Goal: Find specific page/section: Find specific page/section

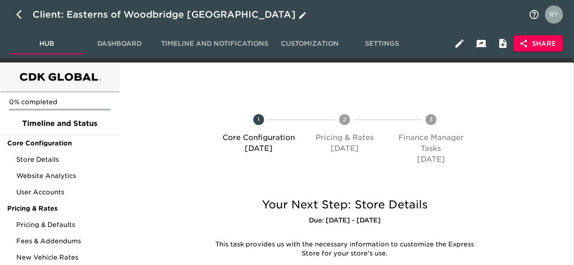
click at [20, 13] on icon "button" at bounding box center [21, 14] width 11 height 11
select select "10"
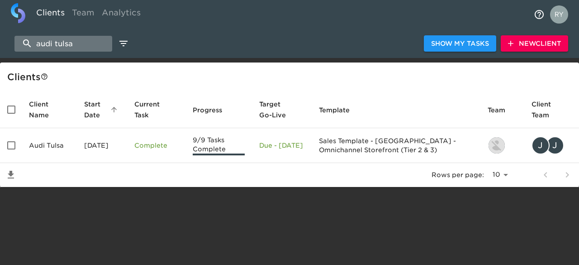
drag, startPoint x: 86, startPoint y: 48, endPoint x: 22, endPoint y: 45, distance: 64.3
click at [22, 45] on input "audi tulsa" at bounding box center [63, 44] width 98 height 16
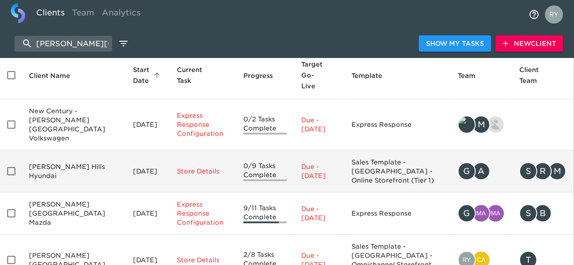
scroll to position [69, 0]
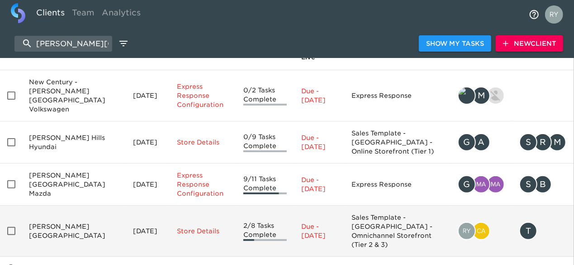
type input "[PERSON_NAME][GEOGRAPHIC_DATA]"
click at [62, 205] on td "[PERSON_NAME][GEOGRAPHIC_DATA]" at bounding box center [74, 230] width 104 height 51
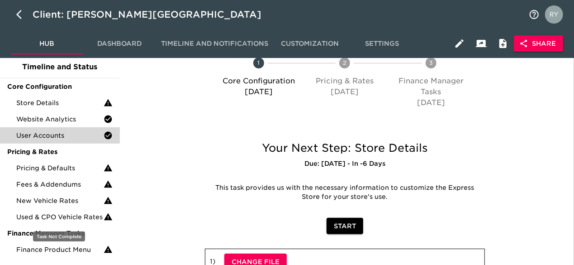
scroll to position [136, 0]
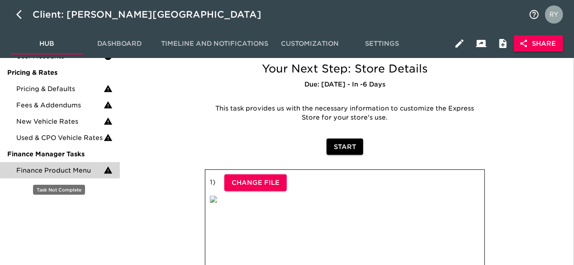
click at [69, 170] on span "Finance Product Menu" at bounding box center [59, 170] width 87 height 9
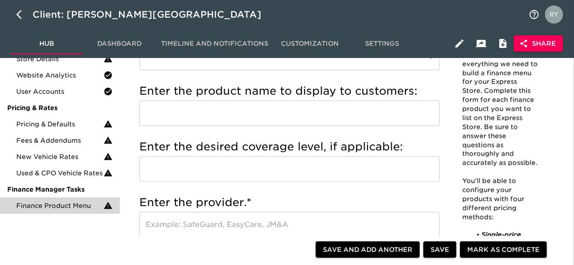
scroll to position [136, 0]
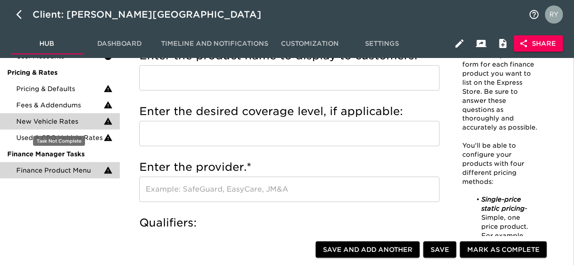
click at [86, 123] on span "New Vehicle Rates" at bounding box center [59, 121] width 87 height 9
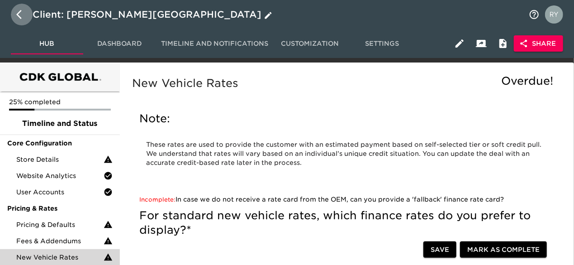
click at [18, 14] on icon "button" at bounding box center [21, 14] width 11 height 11
select select "10"
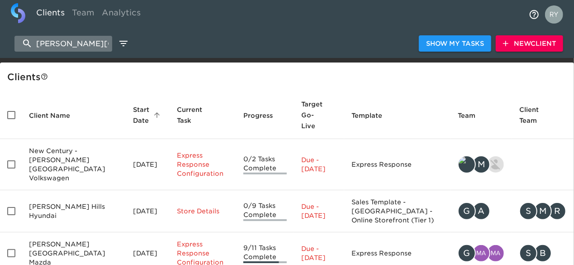
click at [93, 44] on input "[PERSON_NAME][GEOGRAPHIC_DATA]" at bounding box center [63, 44] width 98 height 16
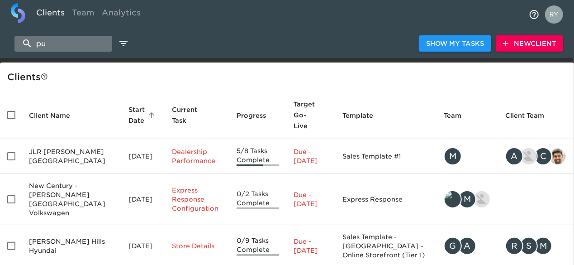
type input "p"
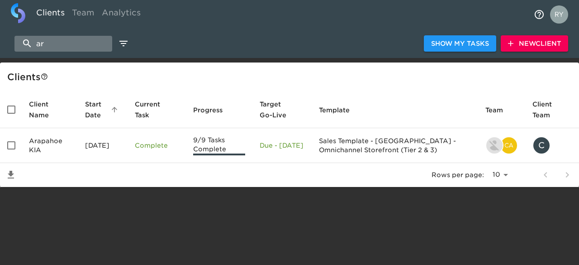
type input "a"
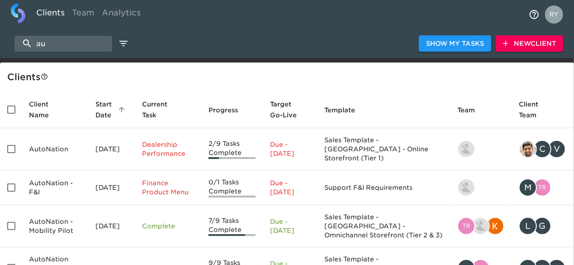
type input "a"
